Goal: Transaction & Acquisition: Purchase product/service

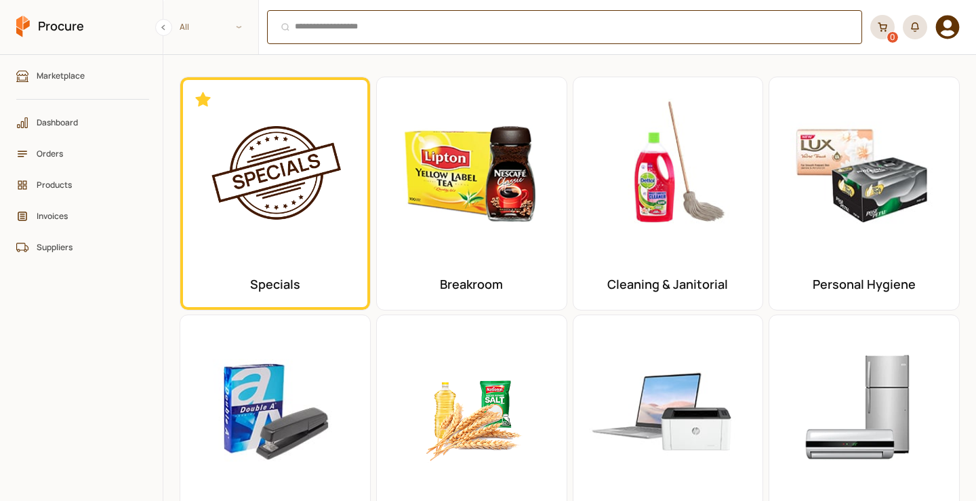
click at [334, 39] on div "Ctrl + K" at bounding box center [564, 27] width 595 height 34
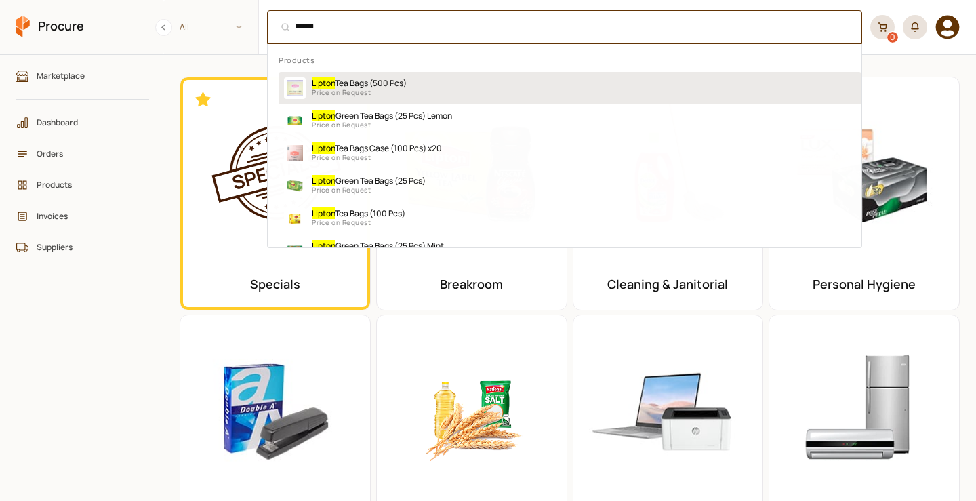
type input "******"
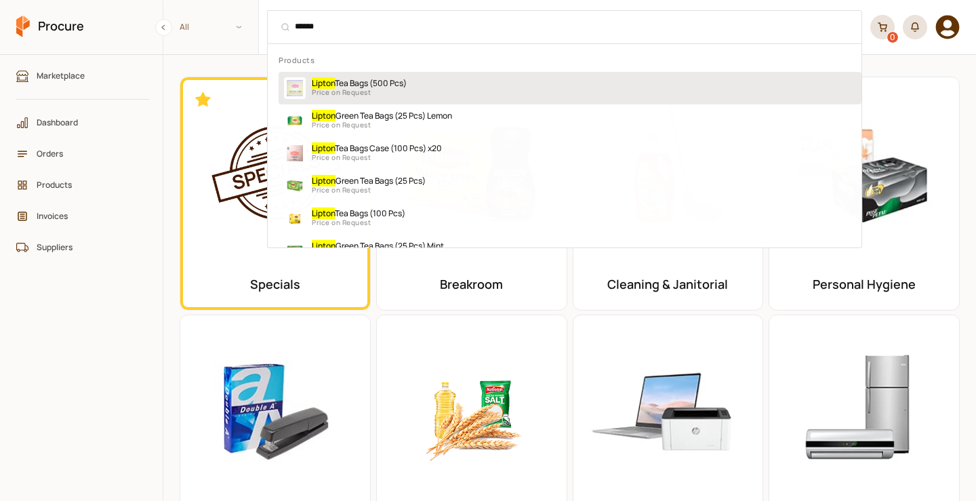
click at [394, 85] on span "Tea Bags (500 Pcs)" at bounding box center [371, 83] width 72 height 12
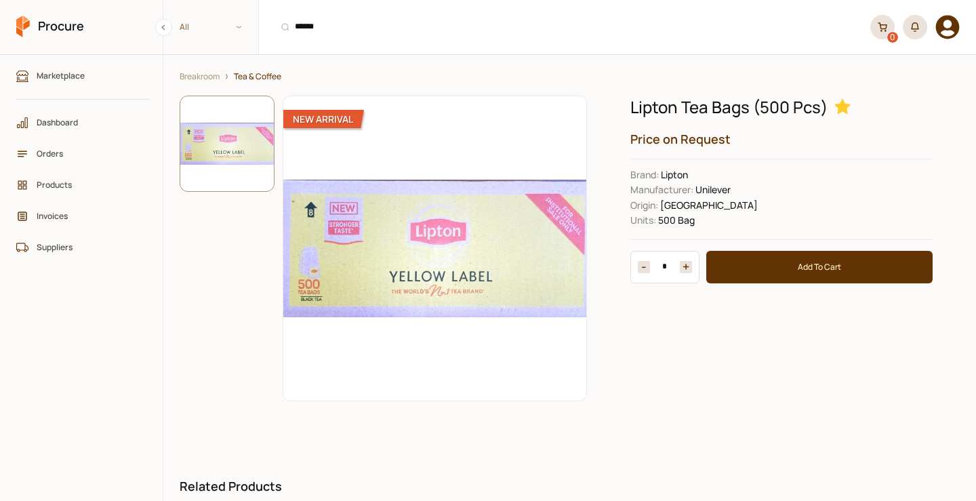
click at [679, 266] on button "+" at bounding box center [685, 267] width 12 height 12
click at [680, 266] on button "+" at bounding box center [685, 267] width 12 height 12
click at [679, 266] on button "+" at bounding box center [685, 267] width 12 height 12
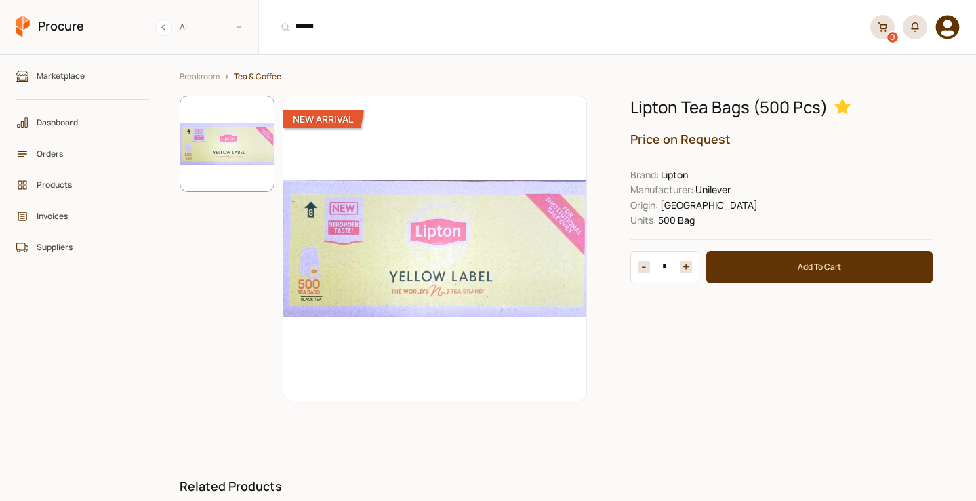
type input "*"
click at [48, 28] on span "Procure" at bounding box center [61, 26] width 46 height 17
